Goal: Find specific page/section: Find specific page/section

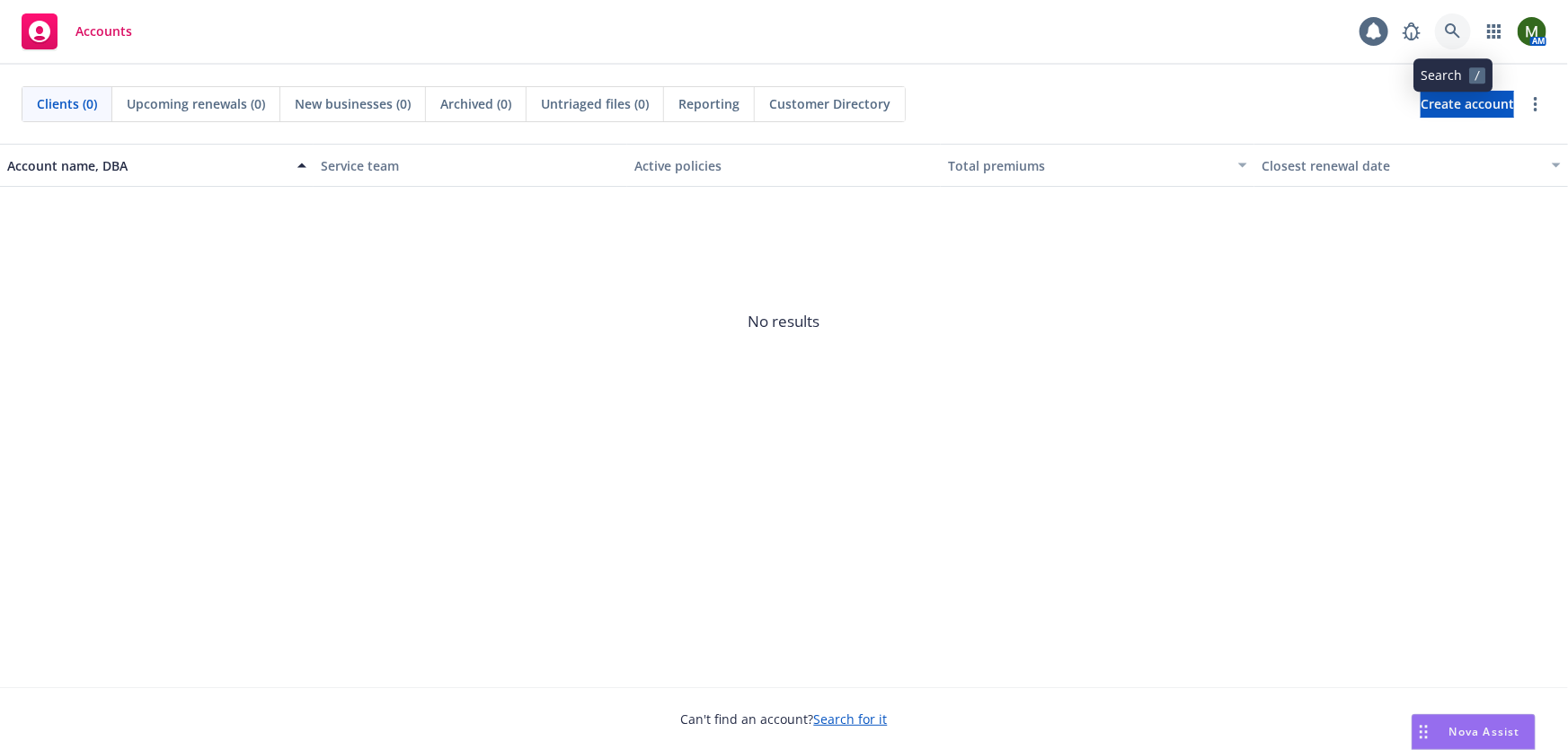
click at [1456, 32] on icon at bounding box center [1452, 31] width 16 height 16
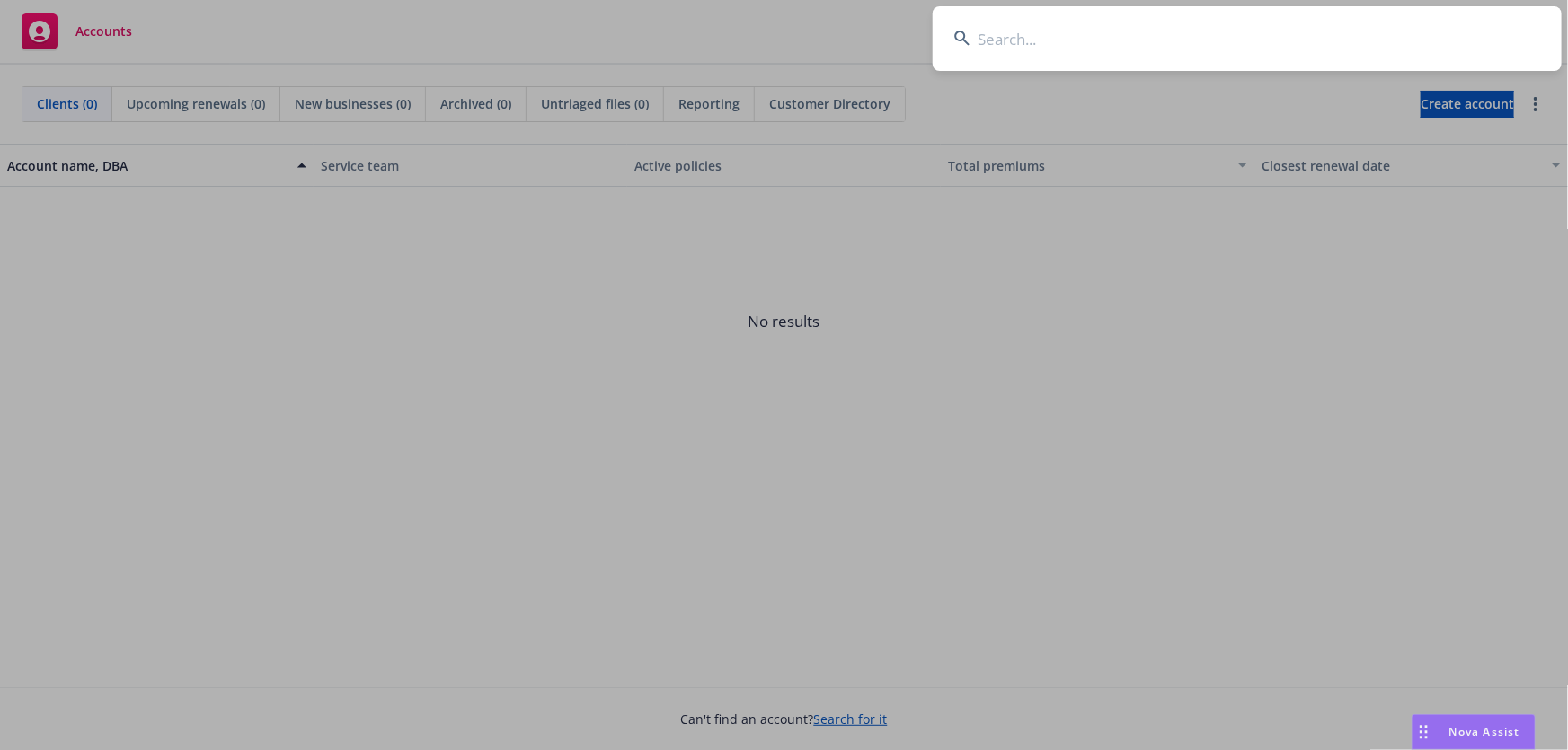
click at [1438, 36] on input at bounding box center [1247, 39] width 629 height 65
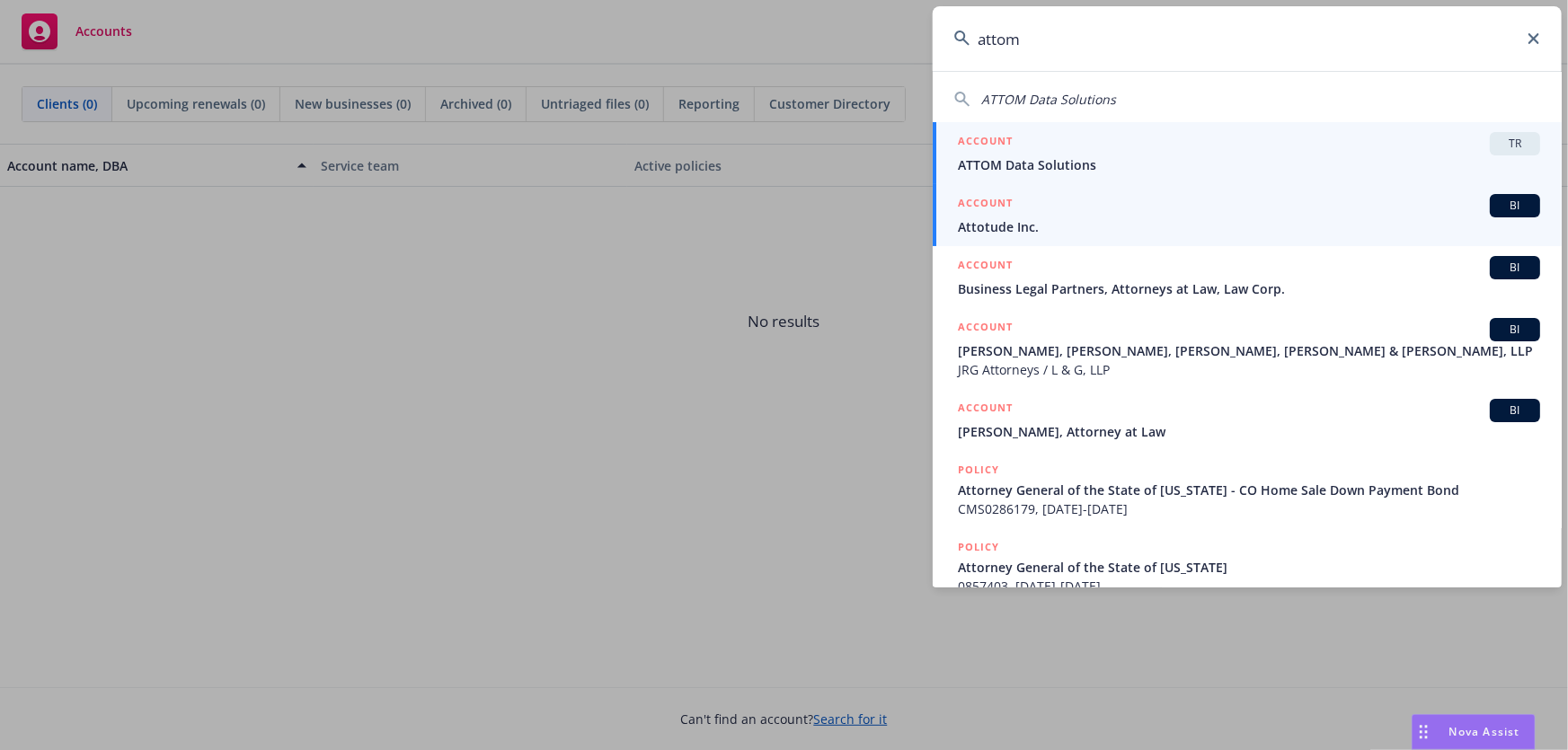
type input "attom"
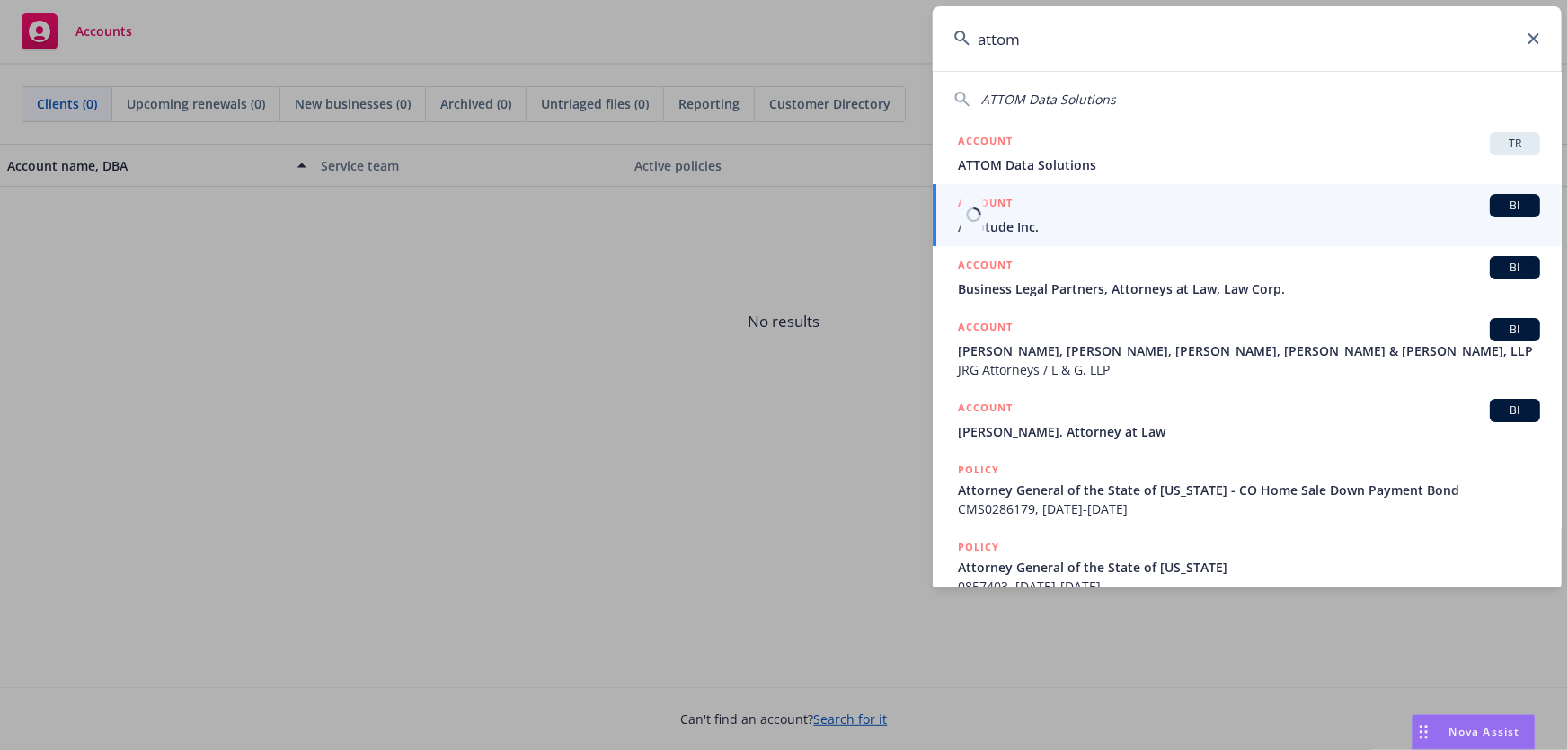
click at [1124, 185] on link "ACCOUNT BI Attotude Inc." at bounding box center [1247, 215] width 629 height 62
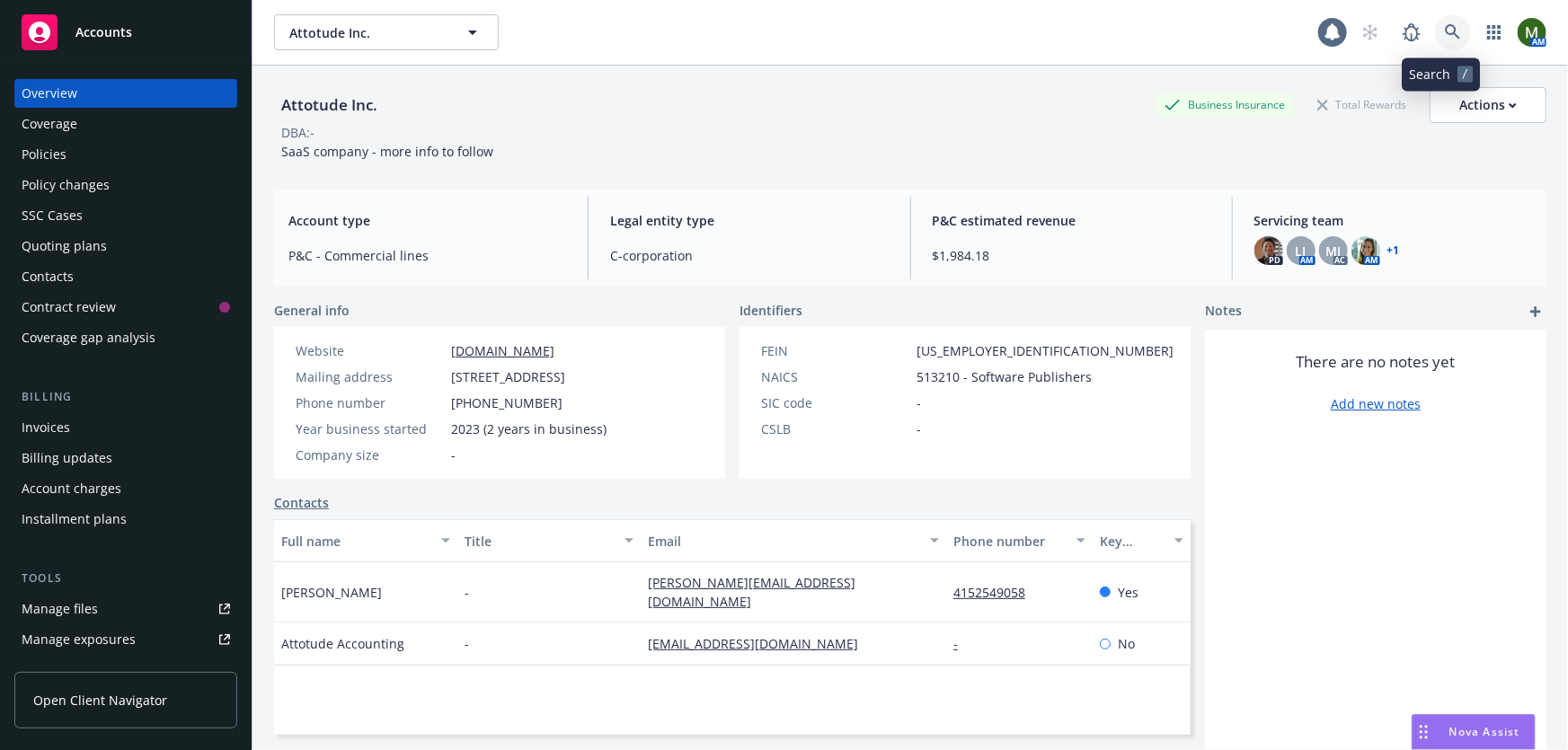
click at [1443, 44] on link at bounding box center [1452, 32] width 36 height 36
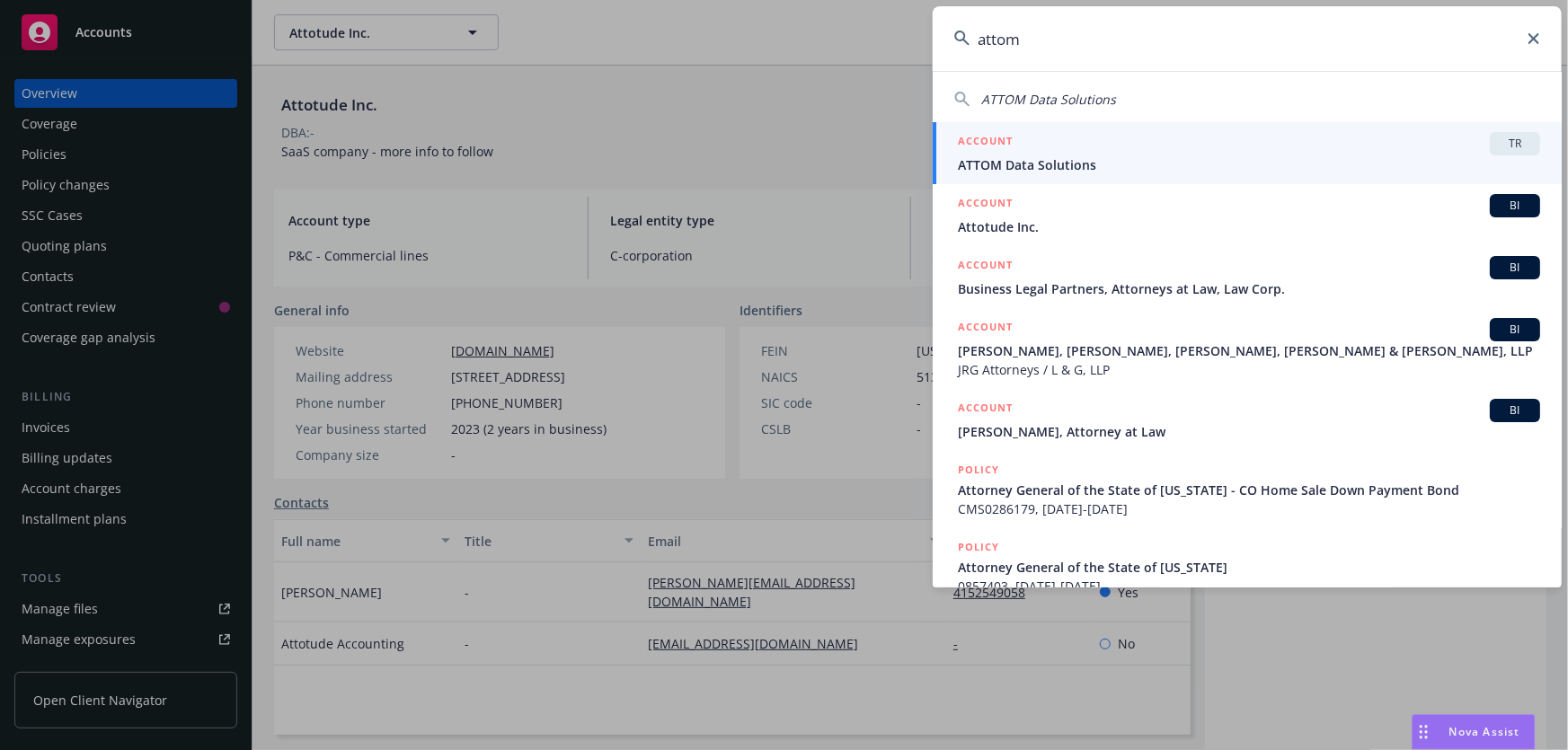
type input "attom"
click at [1186, 151] on div "ACCOUNT TR" at bounding box center [1249, 144] width 582 height 23
